Goal: Check status: Check status

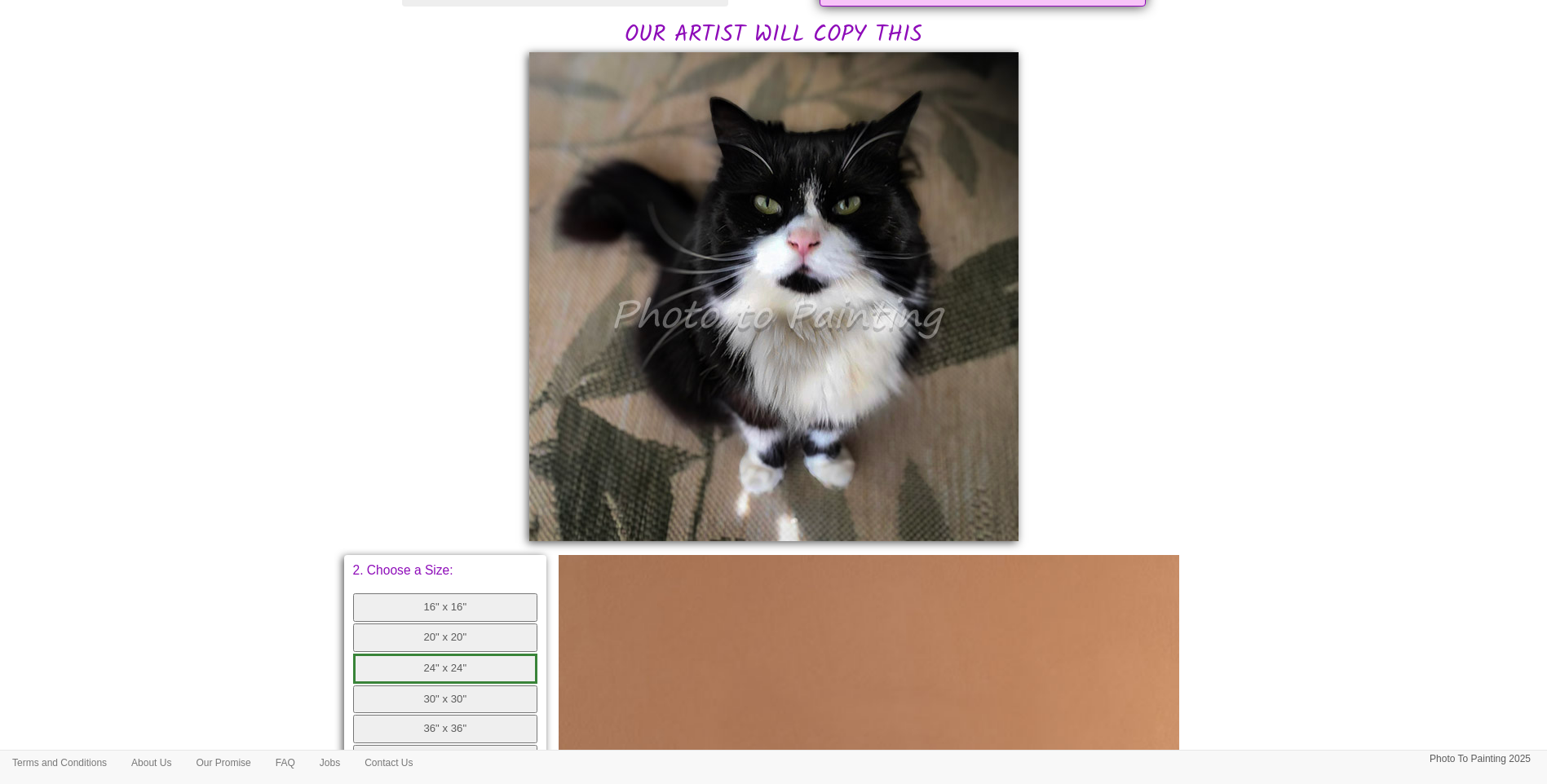
scroll to position [544, 0]
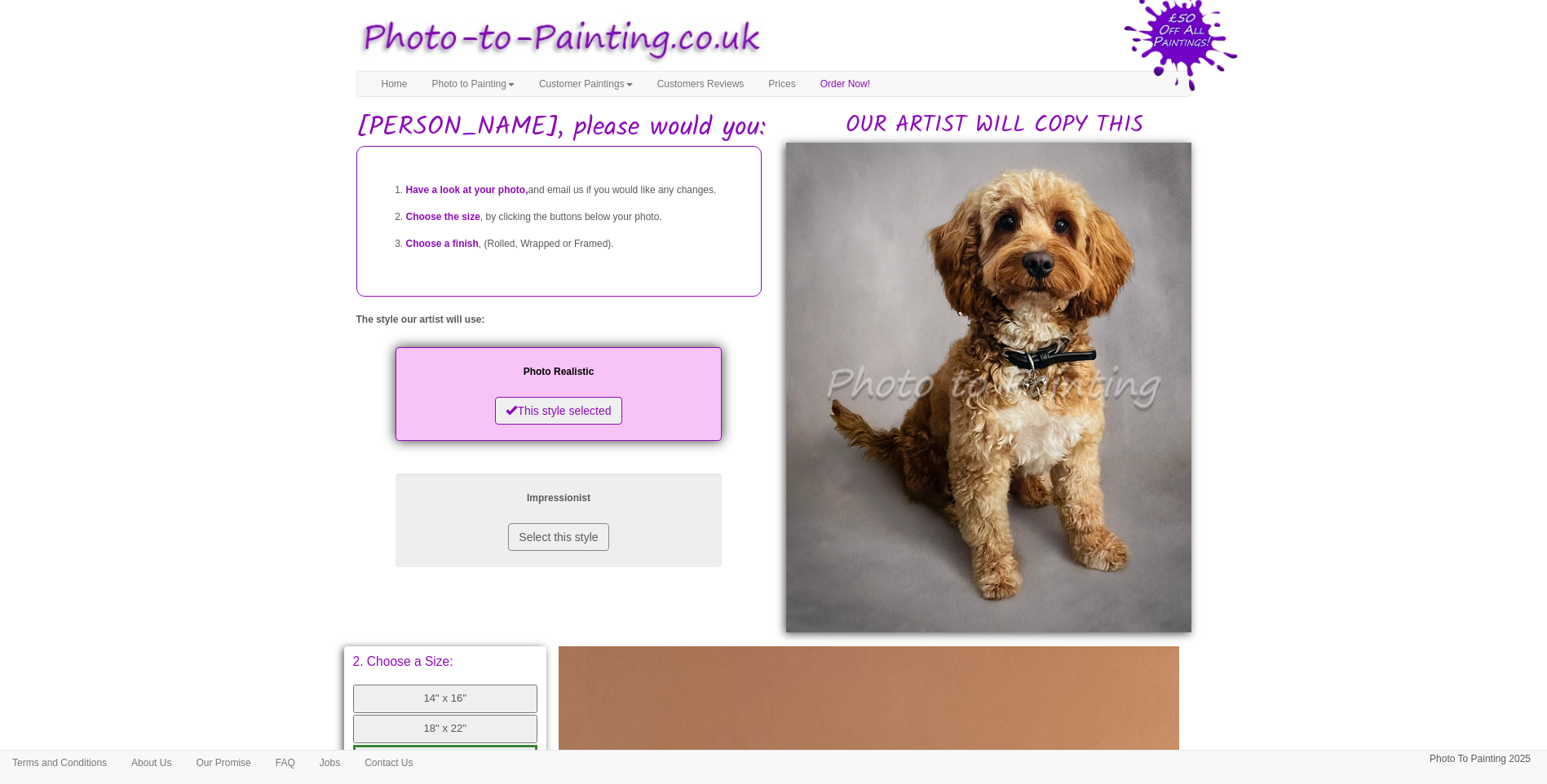
click at [1496, 532] on body "Toggle navigation Menu Home Photo to Painting Photo to Painting Introduction Ho…" at bounding box center [774, 674] width 1547 height 1334
